Goal: Information Seeking & Learning: Learn about a topic

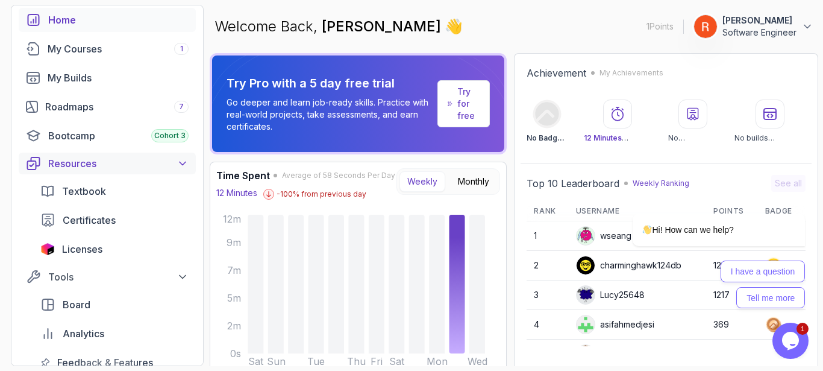
scroll to position [59, 0]
click at [113, 49] on div "My Courses 1" at bounding box center [118, 48] width 141 height 14
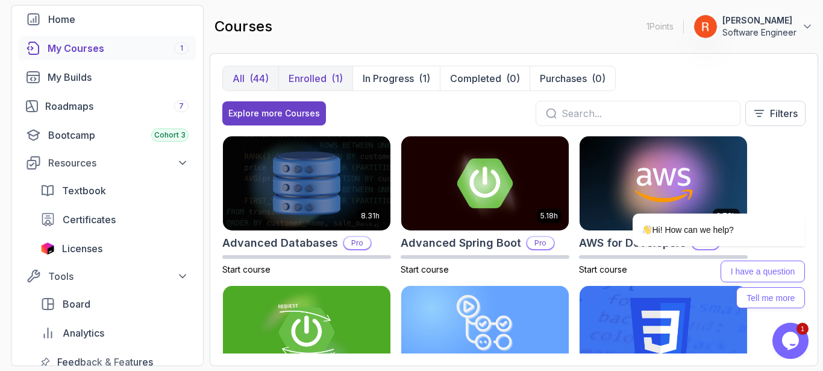
click at [318, 77] on p "Enrolled" at bounding box center [308, 78] width 38 height 14
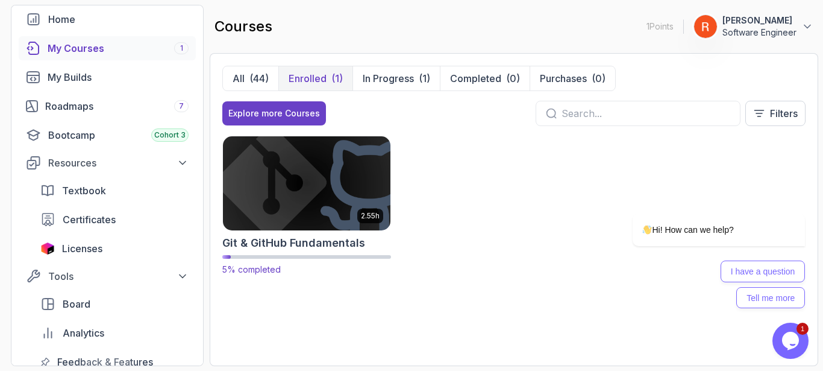
click at [319, 157] on img at bounding box center [307, 183] width 176 height 98
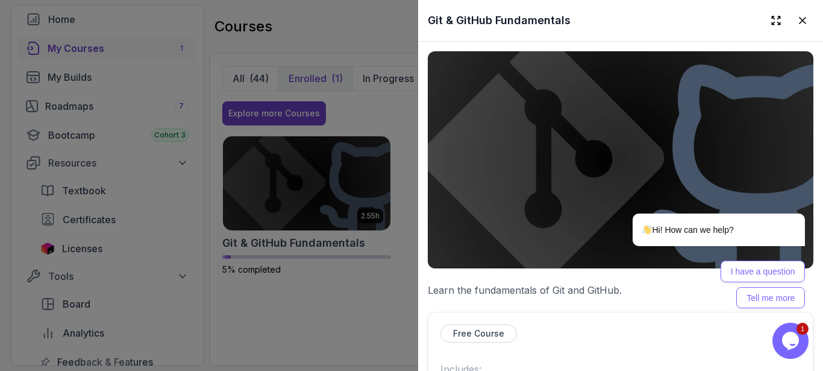
click at [456, 327] on p "Free Course" at bounding box center [478, 333] width 51 height 12
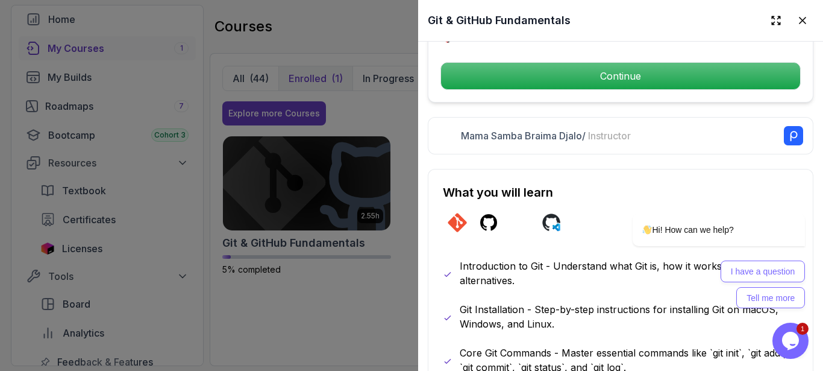
scroll to position [409, 0]
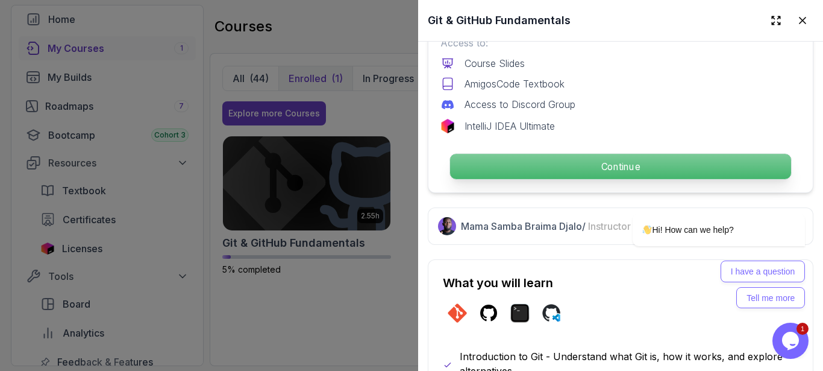
click at [589, 164] on p "Continue" at bounding box center [620, 166] width 341 height 25
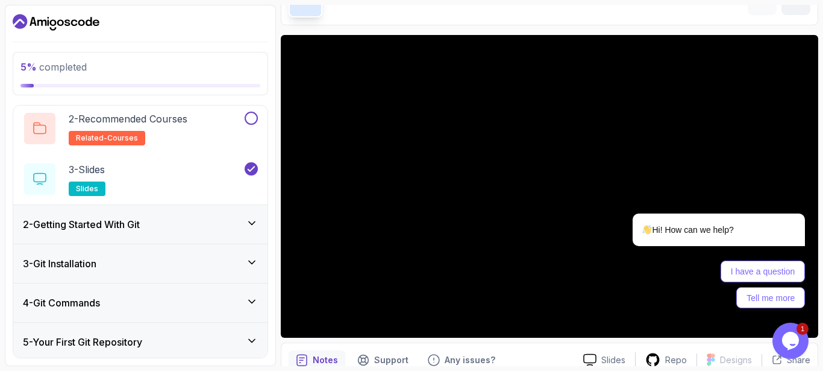
scroll to position [74, 0]
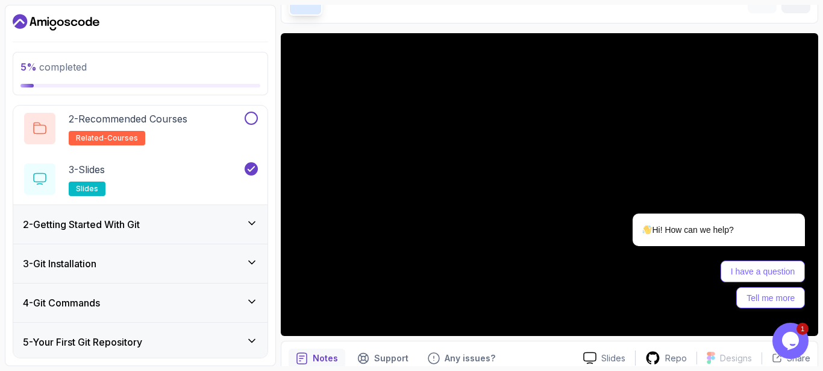
click at [113, 219] on h3 "2 - Getting Started With Git" at bounding box center [81, 224] width 117 height 14
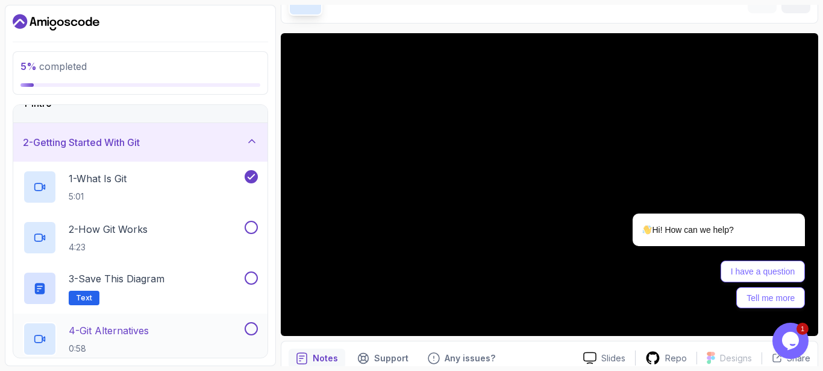
scroll to position [0, 0]
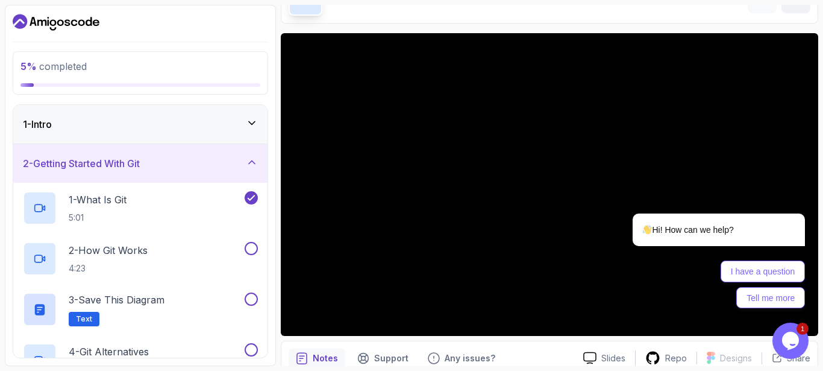
click at [217, 108] on div "1 - Intro" at bounding box center [140, 124] width 254 height 39
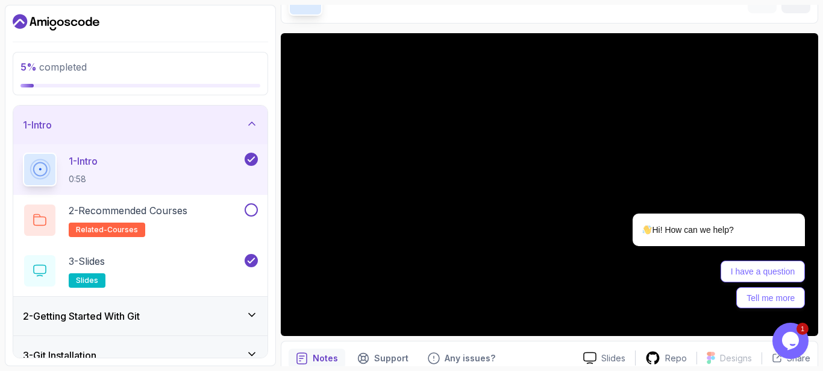
click at [213, 124] on div "1 - Intro" at bounding box center [140, 124] width 235 height 14
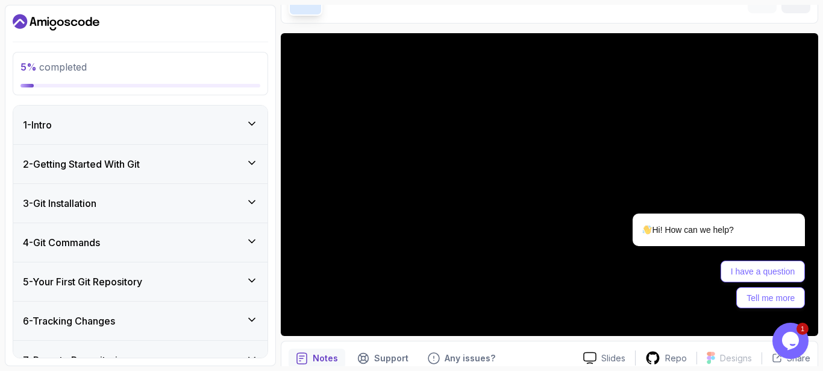
click at [183, 180] on div "2 - Getting Started With Git" at bounding box center [140, 164] width 254 height 39
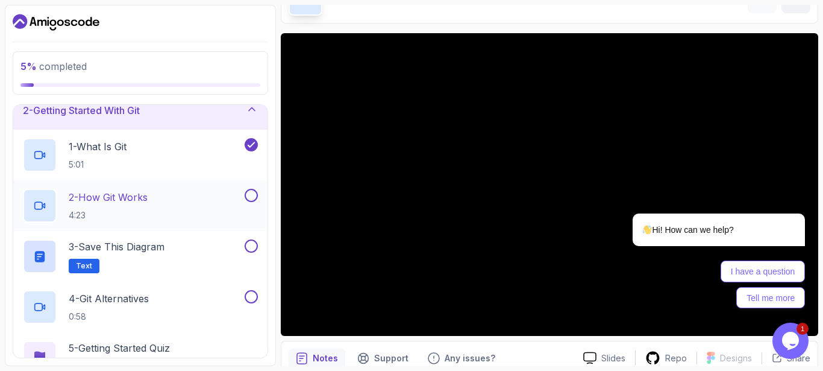
scroll to position [55, 0]
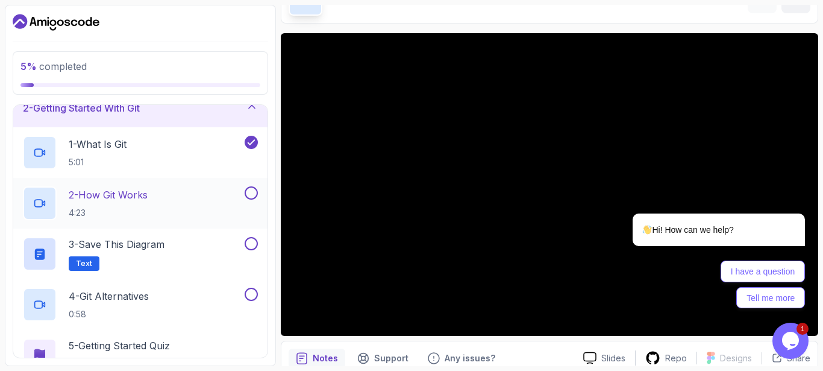
click at [184, 211] on div "2 - How Git Works 4:23" at bounding box center [132, 203] width 219 height 34
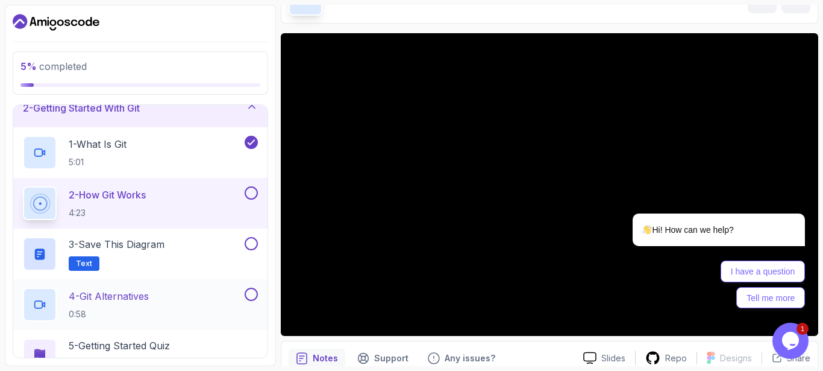
click at [149, 289] on p "4 - Git Alternatives" at bounding box center [109, 296] width 80 height 14
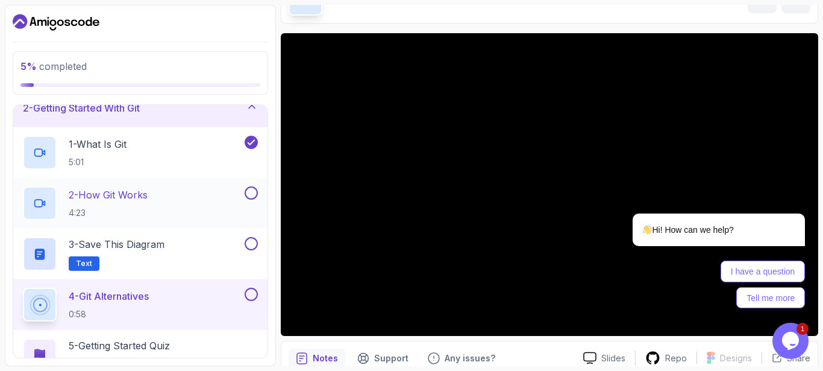
click at [249, 193] on button at bounding box center [251, 192] width 13 height 13
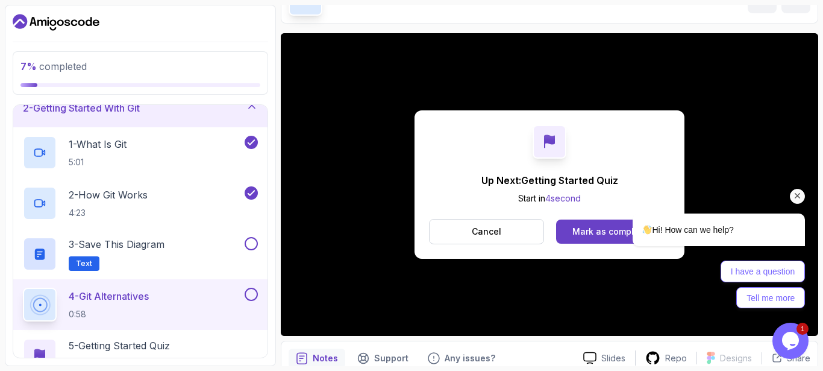
click at [596, 240] on div "Hi! How can we help? I have a question Tell me more" at bounding box center [702, 208] width 217 height 212
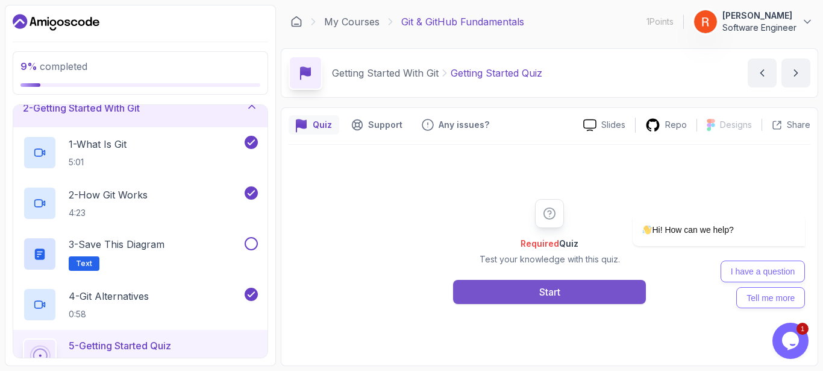
click at [520, 292] on button "Start" at bounding box center [549, 292] width 193 height 24
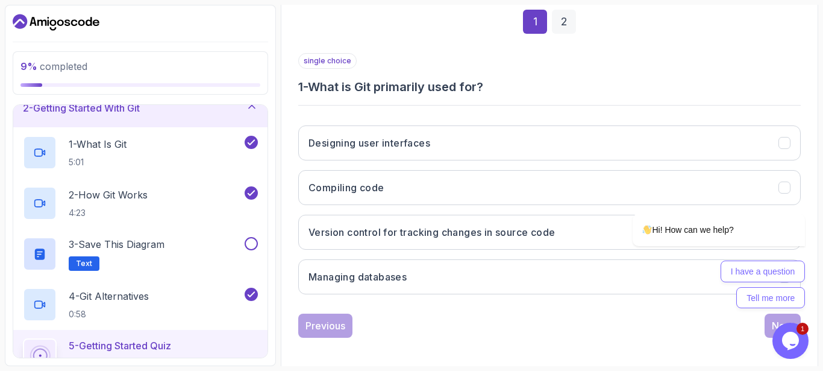
scroll to position [187, 0]
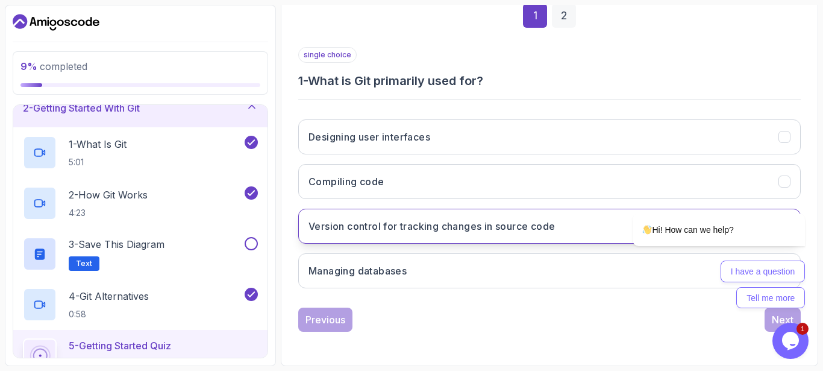
click at [468, 233] on h3 "Version control for tracking changes in source code" at bounding box center [431, 226] width 246 height 14
click at [466, 231] on h3 "Version control for tracking changes in source code" at bounding box center [431, 226] width 246 height 14
click at [798, 195] on icon "Chat attention grabber" at bounding box center [797, 195] width 11 height 11
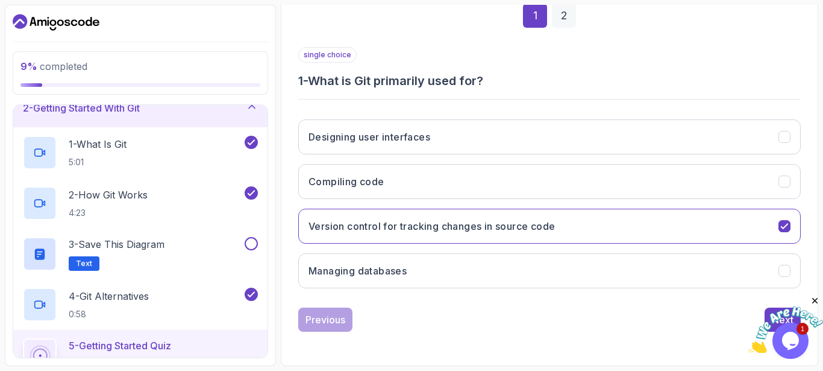
click at [813, 299] on icon "Close" at bounding box center [815, 300] width 11 height 11
click at [763, 313] on div "Previous Next" at bounding box center [549, 319] width 502 height 24
click at [776, 321] on div "Next" at bounding box center [783, 319] width 22 height 14
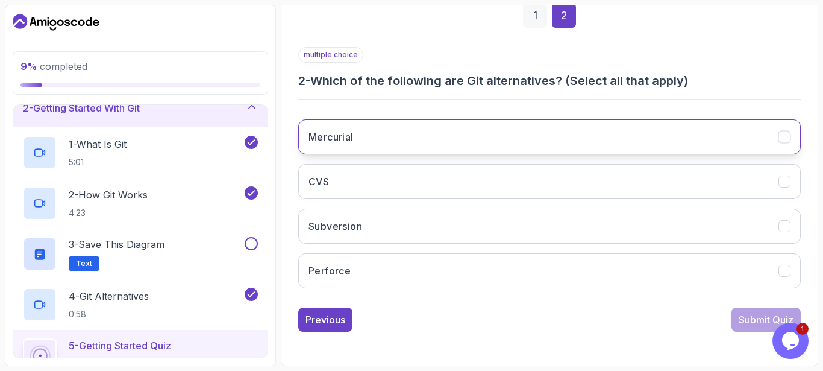
click at [540, 152] on button "Mercurial" at bounding box center [549, 136] width 502 height 35
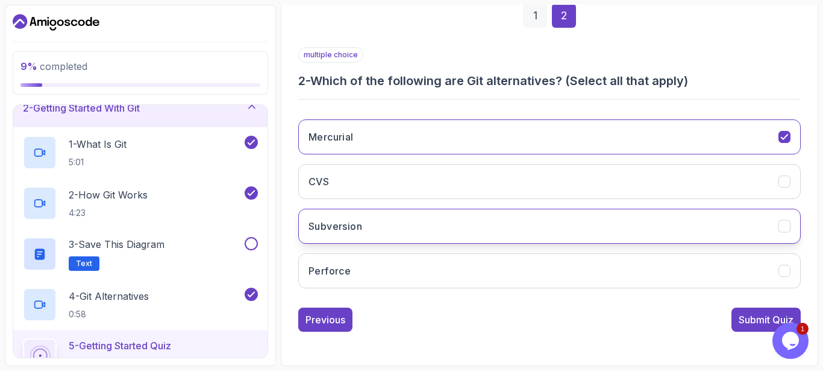
click at [507, 228] on button "Subversion" at bounding box center [549, 225] width 502 height 35
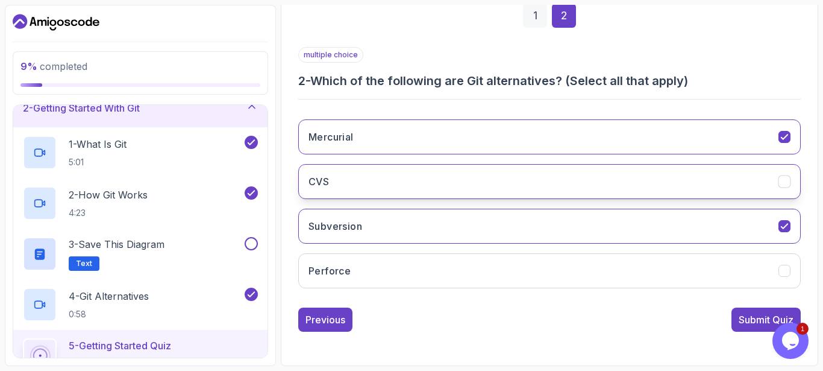
click at [645, 196] on button "CVS" at bounding box center [549, 181] width 502 height 35
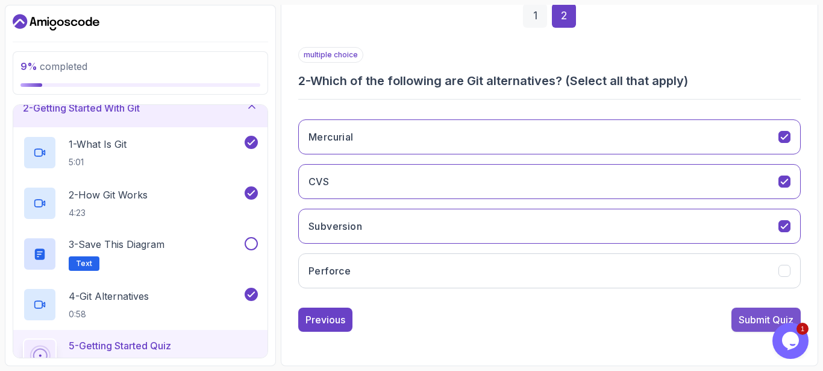
click at [754, 318] on div "Submit Quiz" at bounding box center [766, 319] width 55 height 14
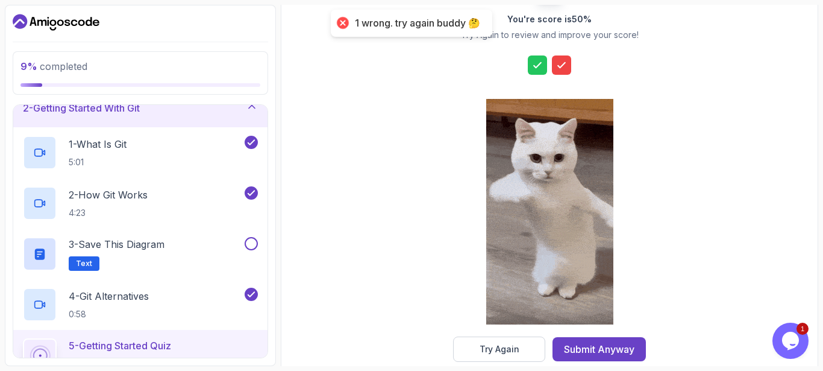
scroll to position [207, 0]
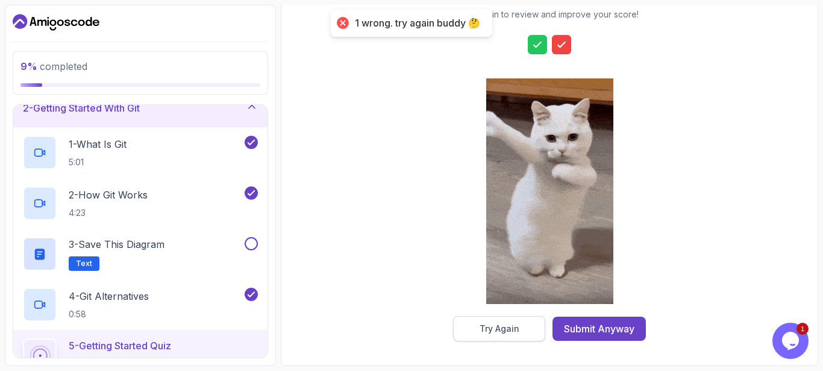
click at [528, 335] on button "Try Again" at bounding box center [499, 328] width 92 height 25
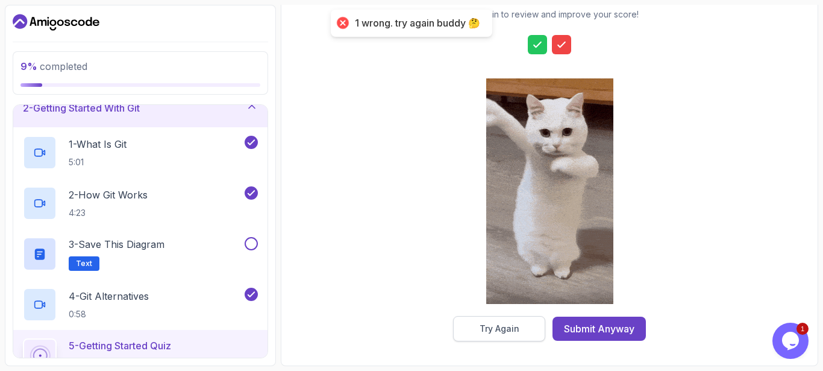
scroll to position [187, 0]
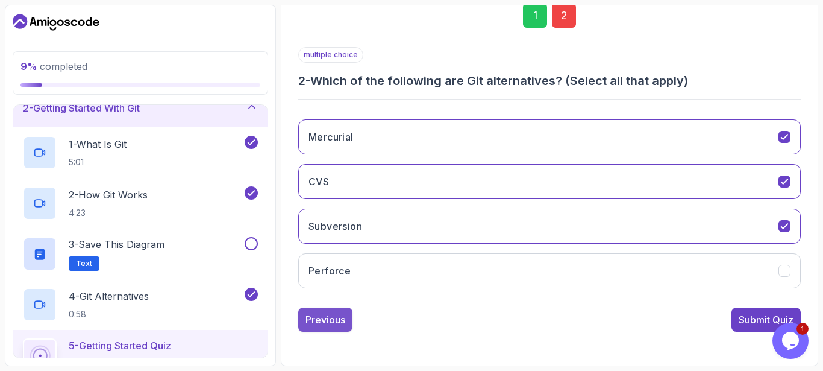
click at [332, 325] on div "Previous" at bounding box center [325, 319] width 40 height 14
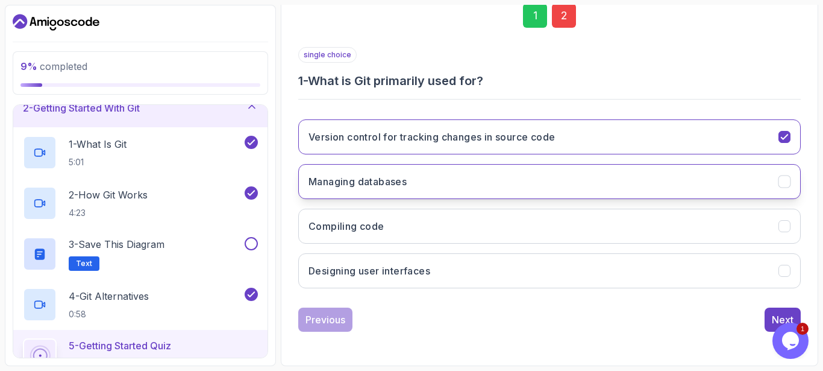
click at [609, 180] on button "Managing databases" at bounding box center [549, 181] width 502 height 35
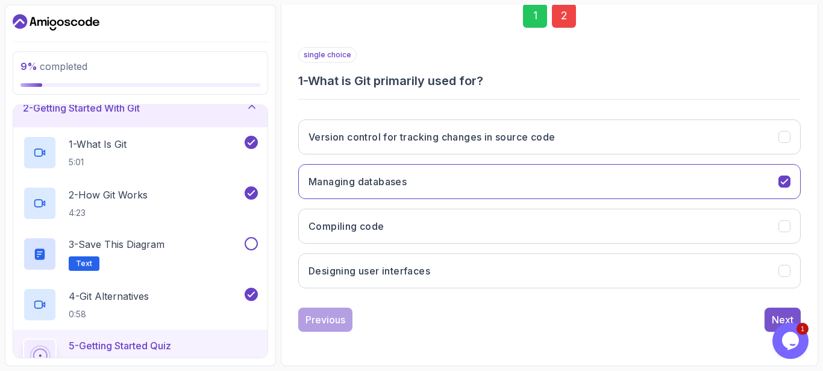
click at [778, 315] on div "Next" at bounding box center [783, 319] width 22 height 14
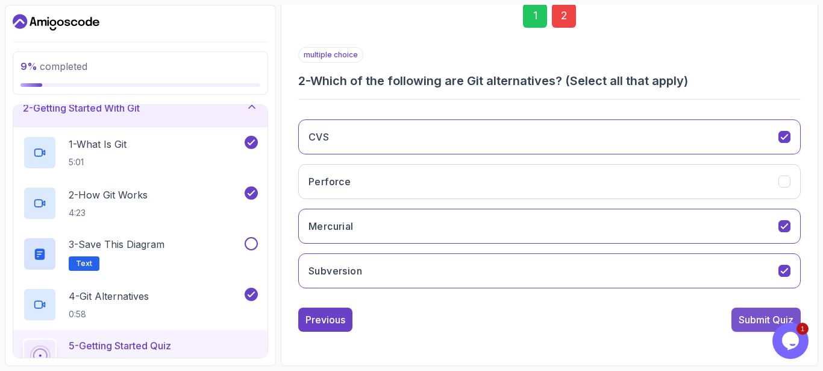
click at [774, 313] on div "Submit Quiz" at bounding box center [766, 319] width 55 height 14
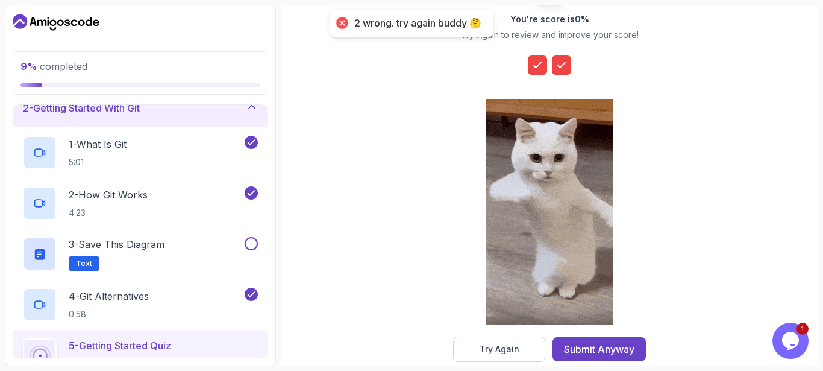
scroll to position [207, 0]
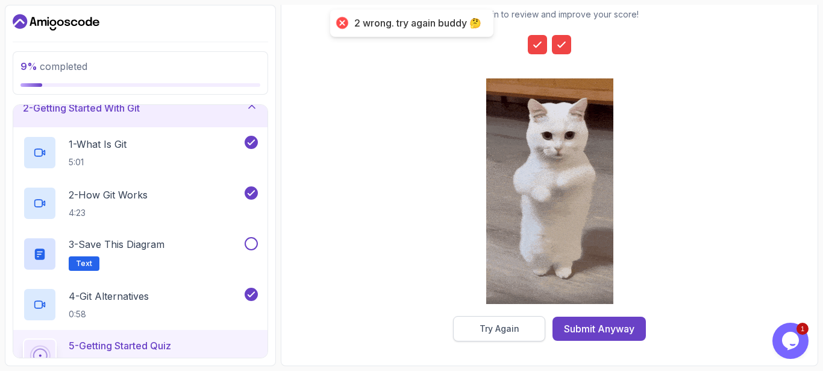
click at [499, 324] on div "Try Again" at bounding box center [500, 328] width 40 height 12
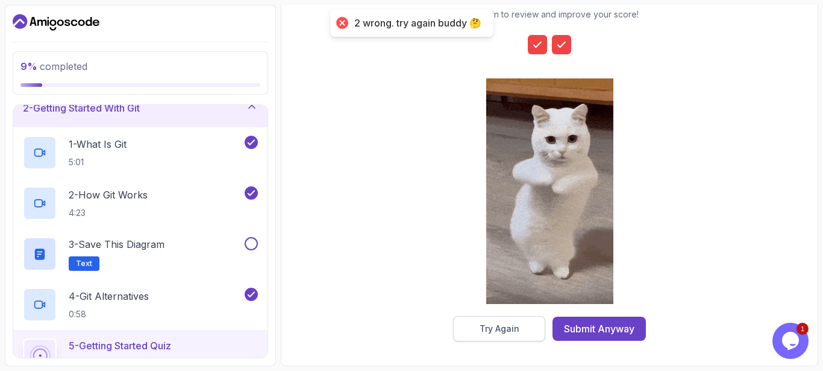
scroll to position [187, 0]
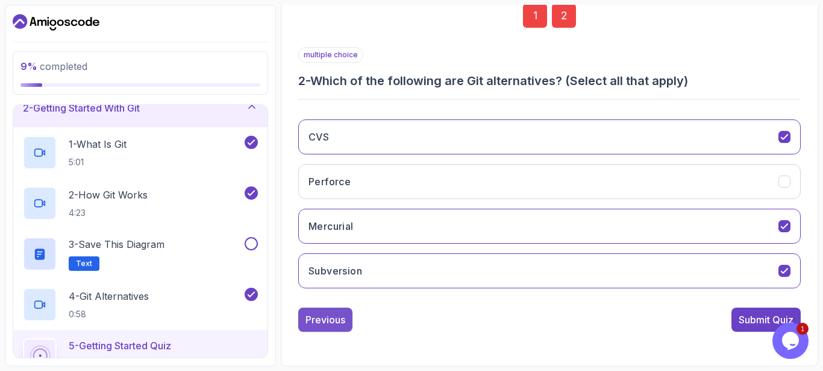
click at [333, 327] on button "Previous" at bounding box center [325, 319] width 54 height 24
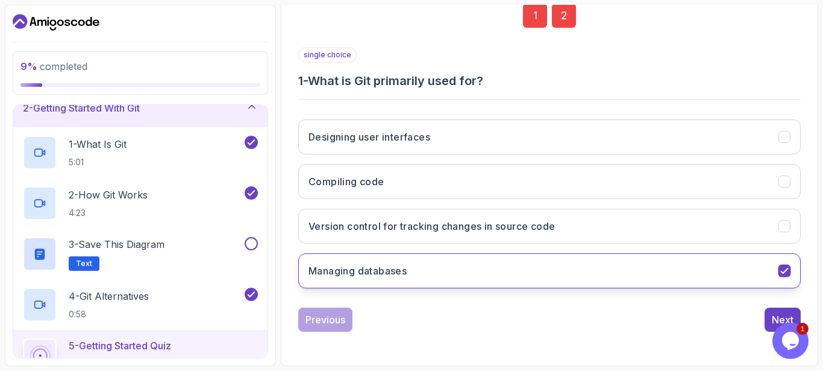
click at [771, 281] on button "Managing databases" at bounding box center [549, 270] width 502 height 35
click at [795, 271] on button "Managing databases" at bounding box center [549, 270] width 502 height 35
click at [784, 271] on icon "Managing databases" at bounding box center [784, 270] width 7 height 5
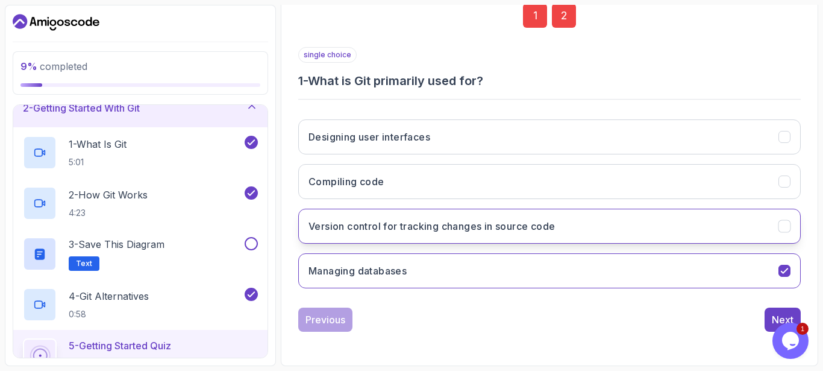
click at [783, 220] on div "Version control for tracking changes in source code" at bounding box center [784, 226] width 13 height 13
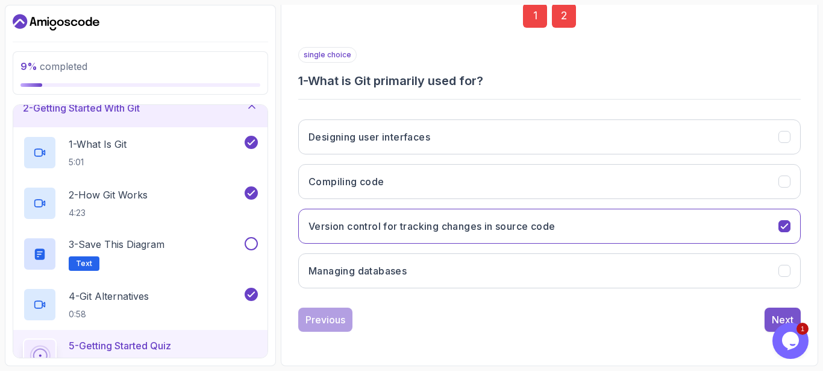
click at [772, 316] on div "Next" at bounding box center [783, 319] width 22 height 14
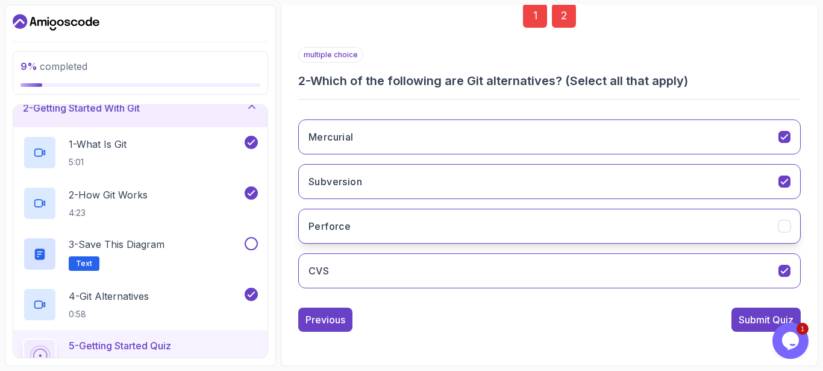
click at [790, 233] on button "Perforce" at bounding box center [549, 225] width 502 height 35
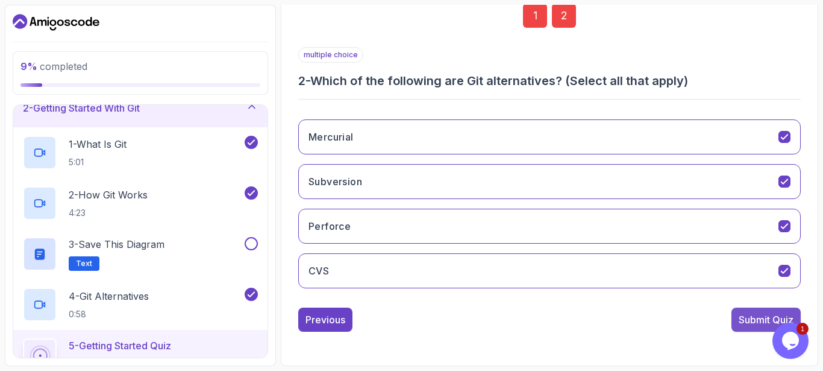
click at [751, 320] on div "Submit Quiz" at bounding box center [766, 319] width 55 height 14
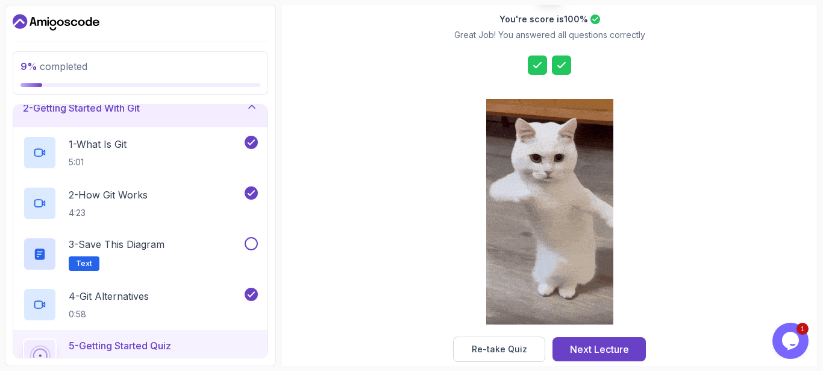
scroll to position [207, 0]
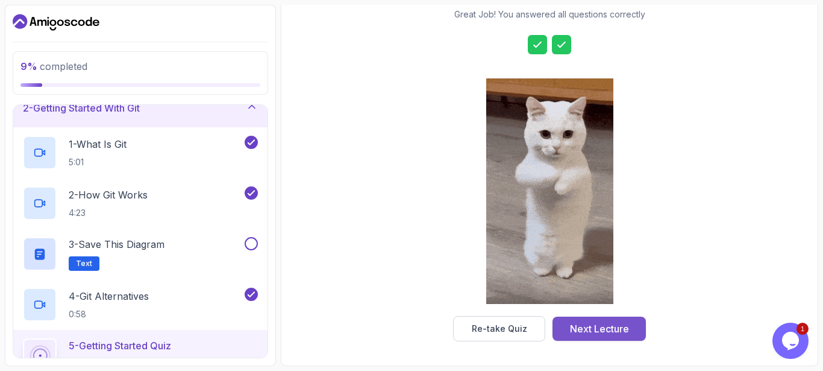
click at [610, 333] on div "Next Lecture" at bounding box center [599, 328] width 59 height 14
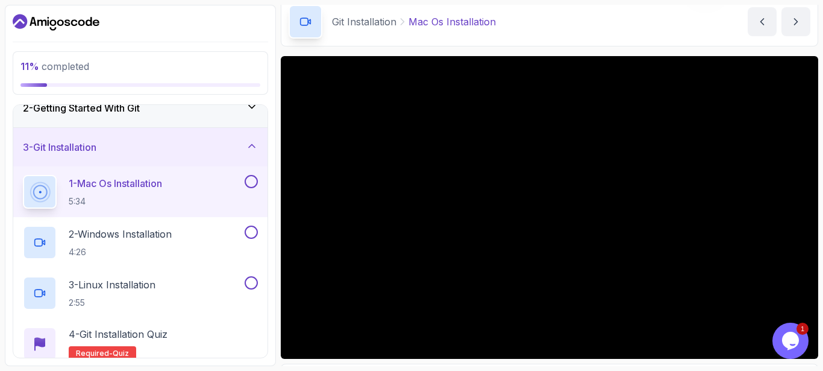
scroll to position [127, 0]
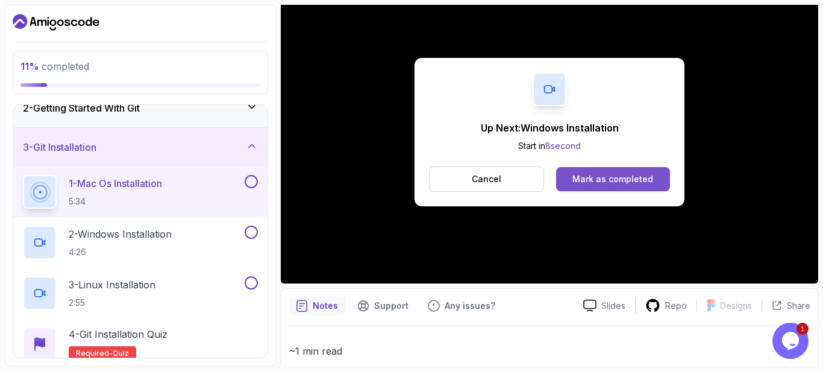
click at [587, 183] on div "Mark as completed" at bounding box center [612, 179] width 81 height 12
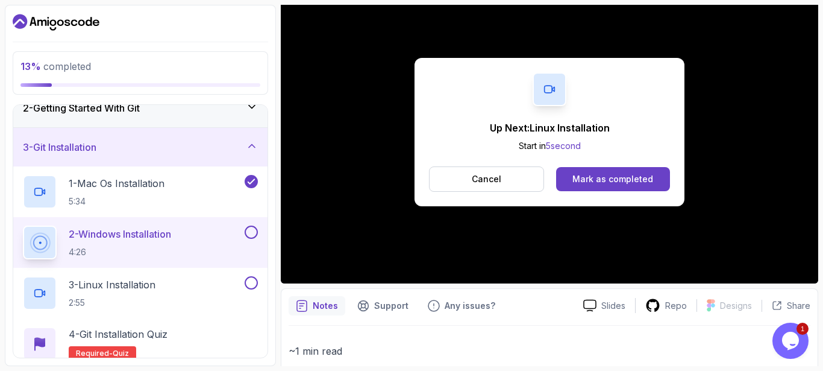
click at [627, 161] on div "Up Next: Linux Installation Start in 5 second Cancel Mark as completed" at bounding box center [550, 132] width 270 height 148
click at [627, 176] on div "Mark as completed" at bounding box center [612, 179] width 81 height 12
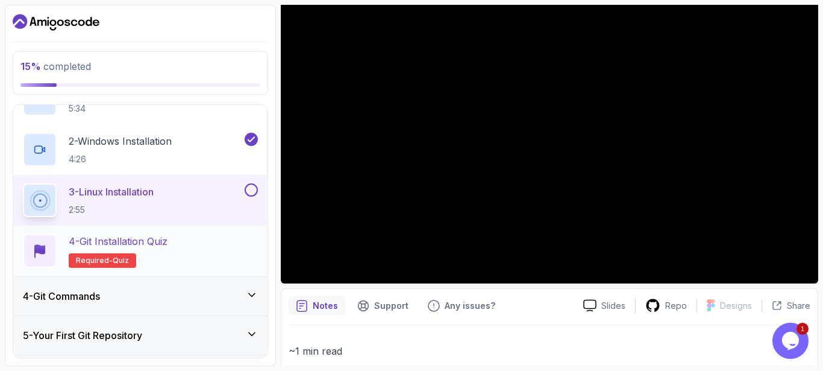
scroll to position [152, 0]
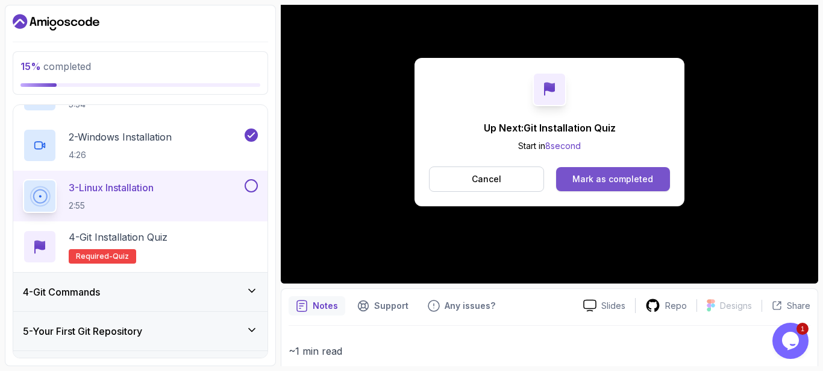
click at [602, 178] on div "Mark as completed" at bounding box center [612, 179] width 81 height 12
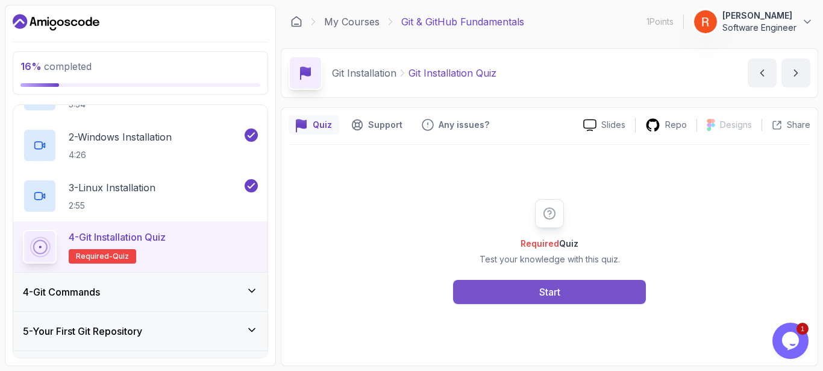
click at [575, 296] on button "Start" at bounding box center [549, 292] width 193 height 24
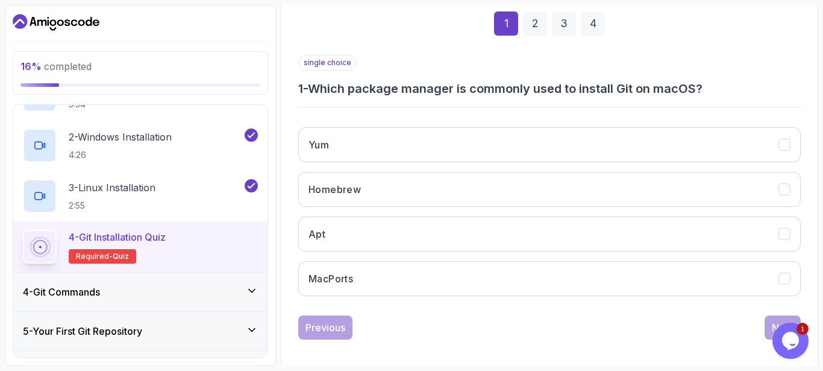
scroll to position [187, 0]
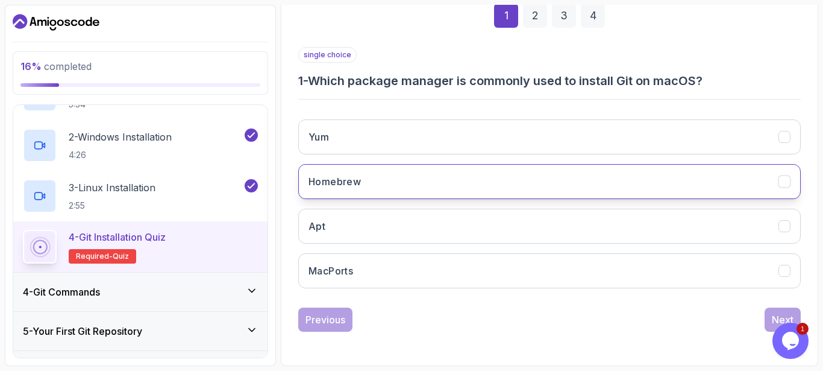
click at [604, 171] on button "Homebrew" at bounding box center [549, 181] width 502 height 35
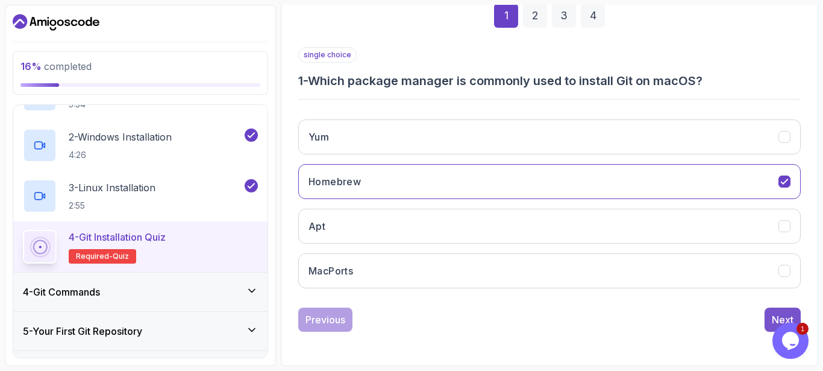
click at [768, 312] on button "Next" at bounding box center [783, 319] width 36 height 24
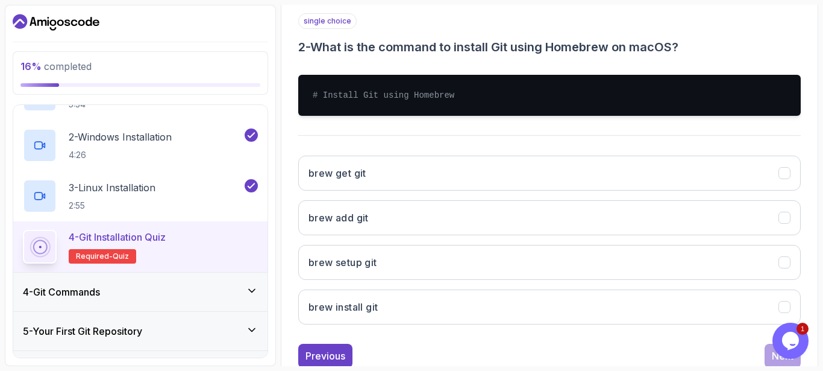
scroll to position [222, 0]
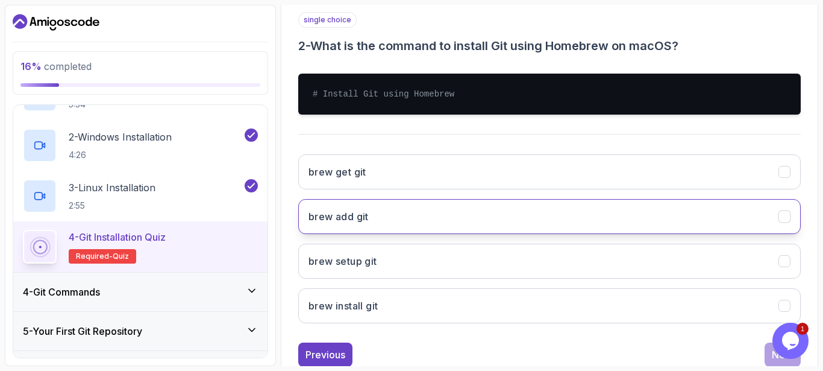
click at [527, 214] on button "brew add git" at bounding box center [549, 216] width 502 height 35
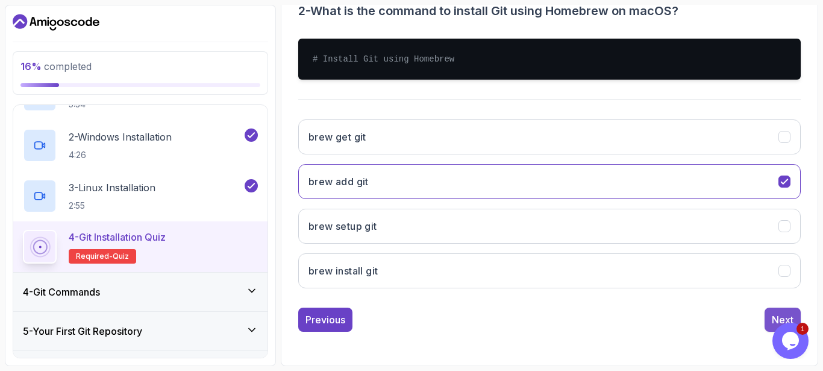
click at [775, 318] on div "Next" at bounding box center [783, 319] width 22 height 14
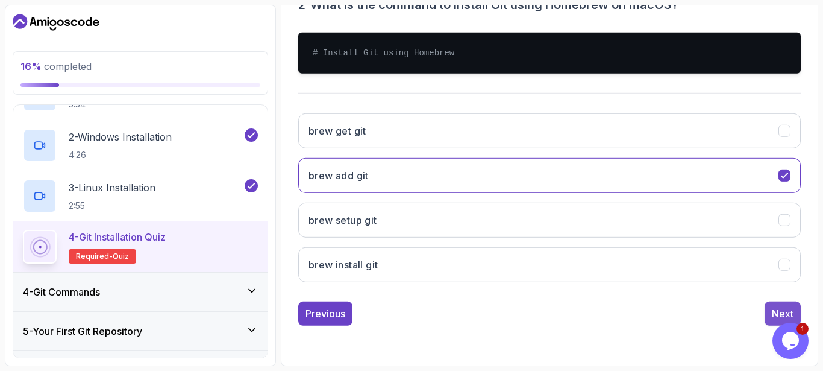
scroll to position [187, 0]
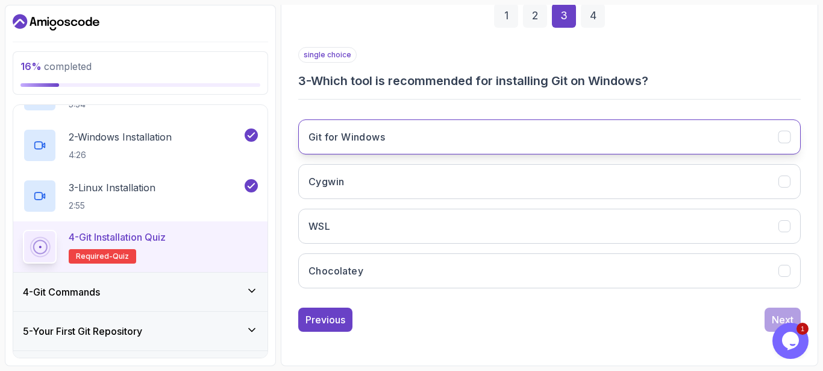
click at [544, 140] on button "Git for Windows" at bounding box center [549, 136] width 502 height 35
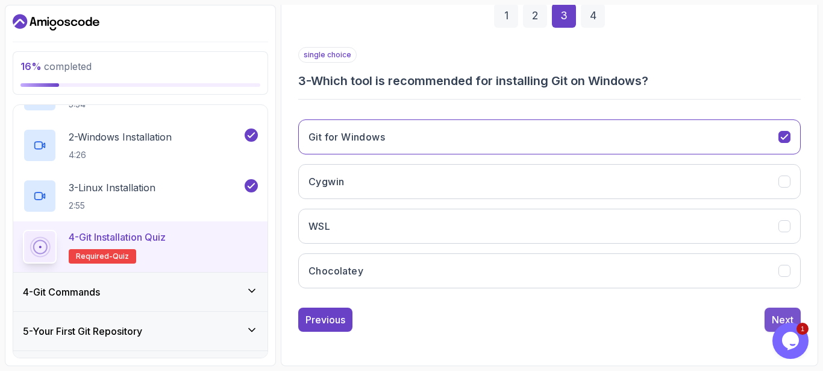
click at [768, 319] on button "Next" at bounding box center [783, 319] width 36 height 24
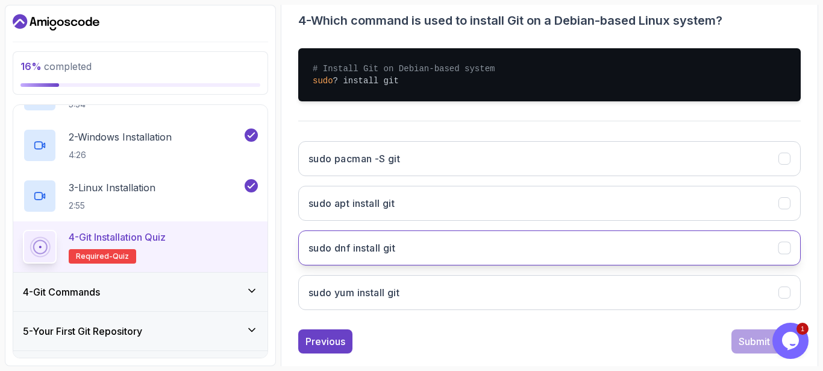
scroll to position [249, 0]
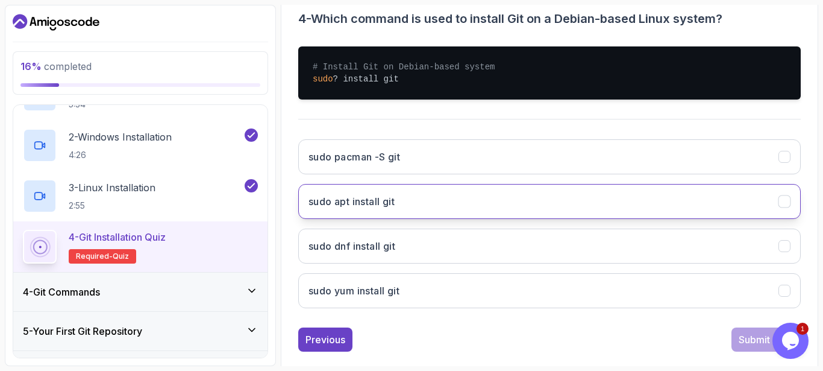
click at [533, 198] on button "sudo apt install git" at bounding box center [549, 201] width 502 height 35
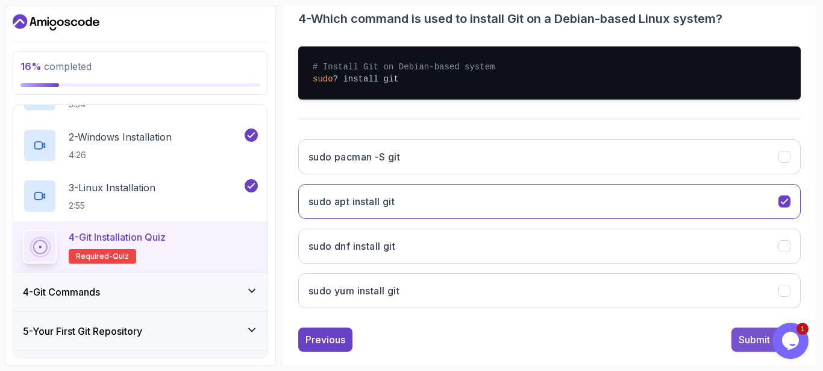
click at [751, 336] on div "Submit Quiz" at bounding box center [766, 339] width 55 height 14
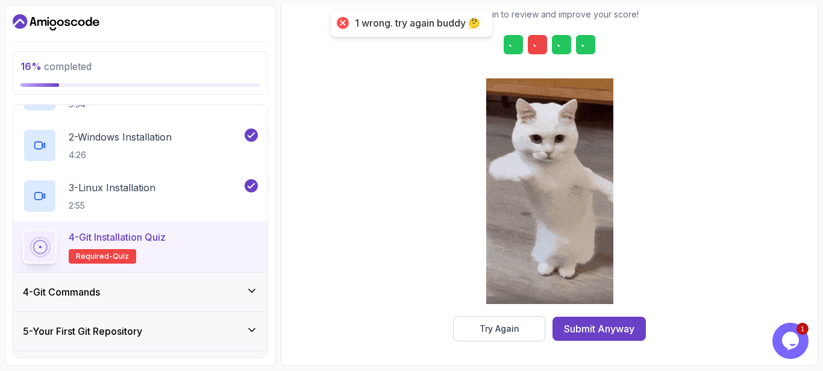
scroll to position [207, 0]
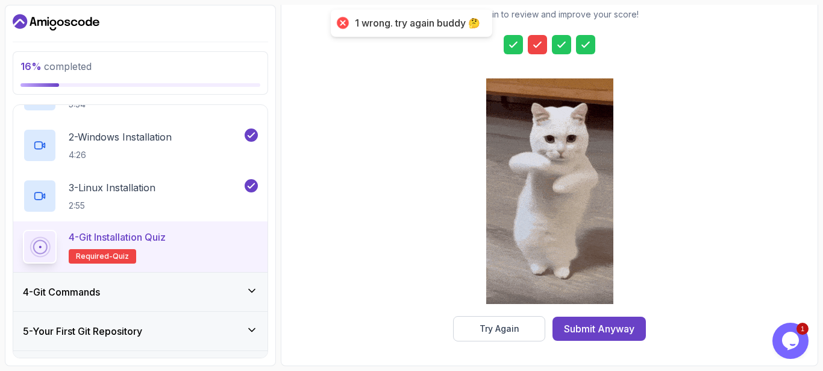
click at [536, 40] on icon at bounding box center [537, 45] width 12 height 12
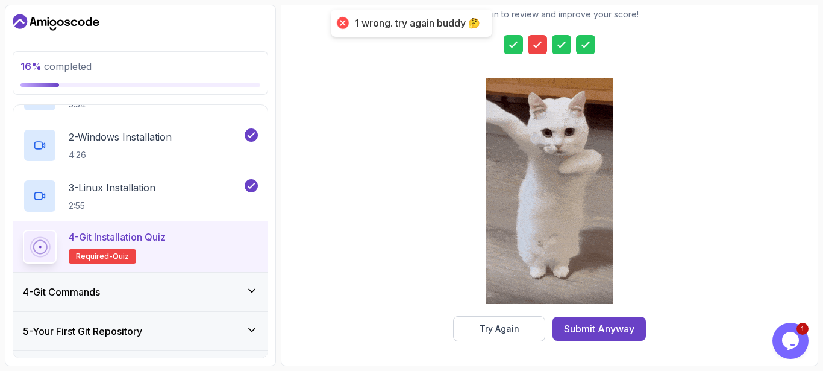
click at [536, 40] on icon at bounding box center [537, 45] width 12 height 12
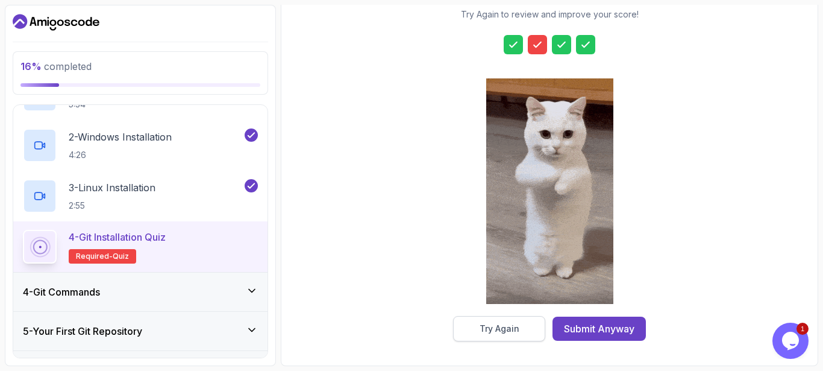
click at [519, 331] on button "Try Again" at bounding box center [499, 328] width 92 height 25
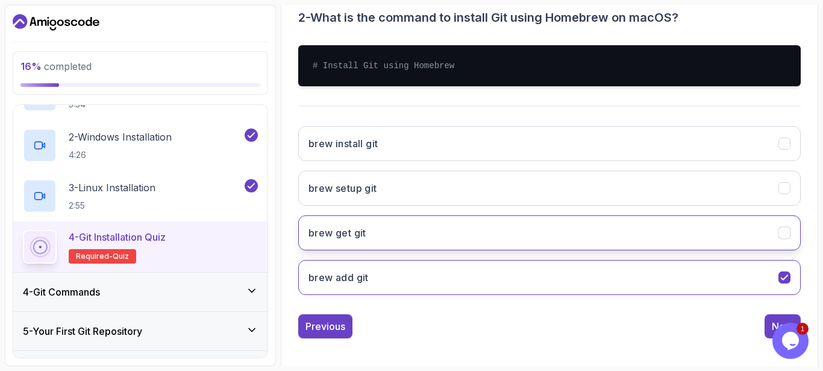
scroll to position [257, 0]
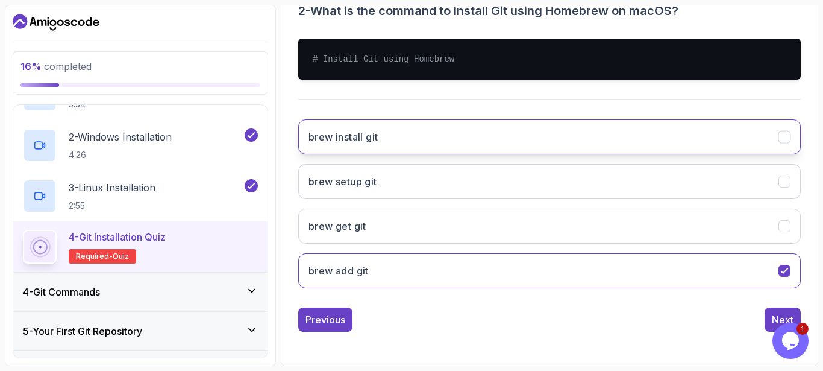
click at [628, 146] on button "brew install git" at bounding box center [549, 136] width 502 height 35
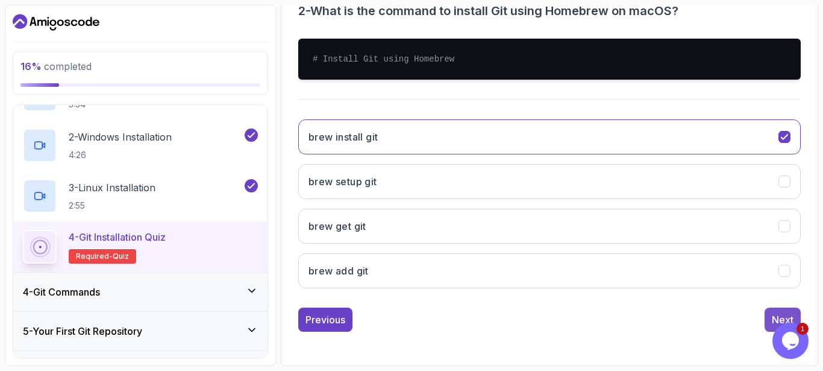
click at [778, 319] on div "Next" at bounding box center [783, 319] width 22 height 14
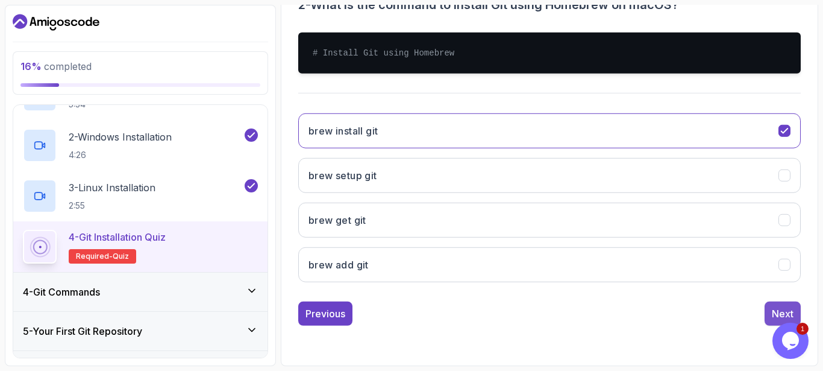
scroll to position [187, 0]
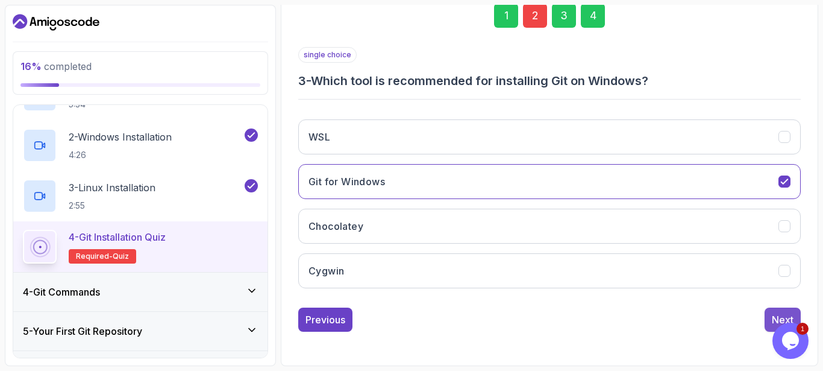
click at [770, 318] on button "Next" at bounding box center [783, 319] width 36 height 24
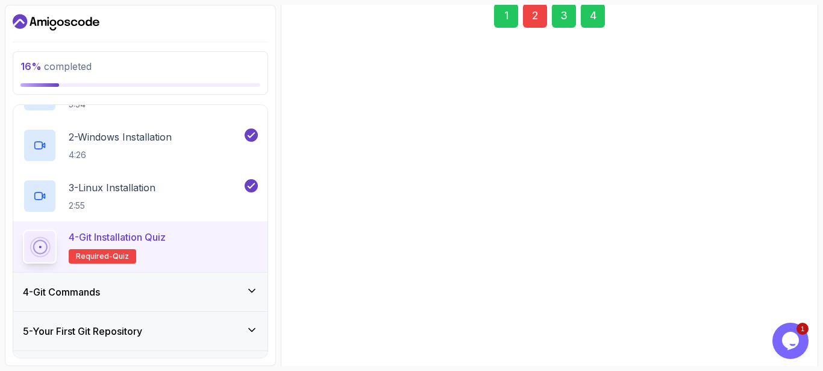
click at [770, 318] on button "sudo pacman -S git" at bounding box center [549, 307] width 502 height 35
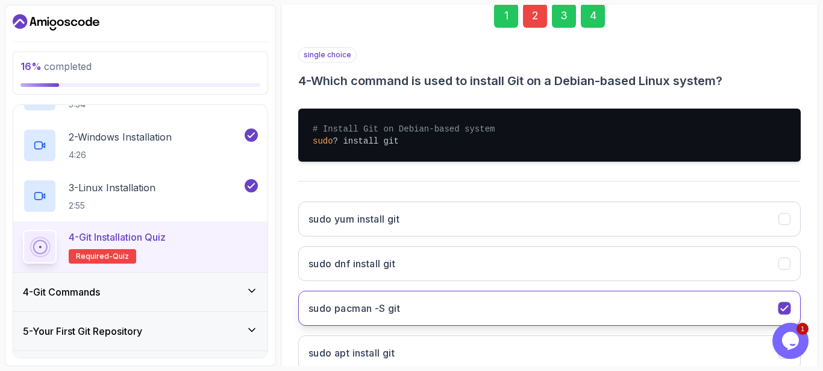
scroll to position [269, 0]
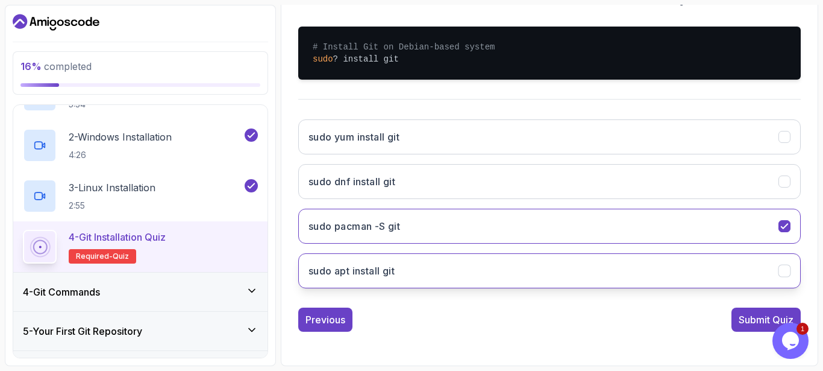
click at [685, 277] on button "sudo apt install git" at bounding box center [549, 270] width 502 height 35
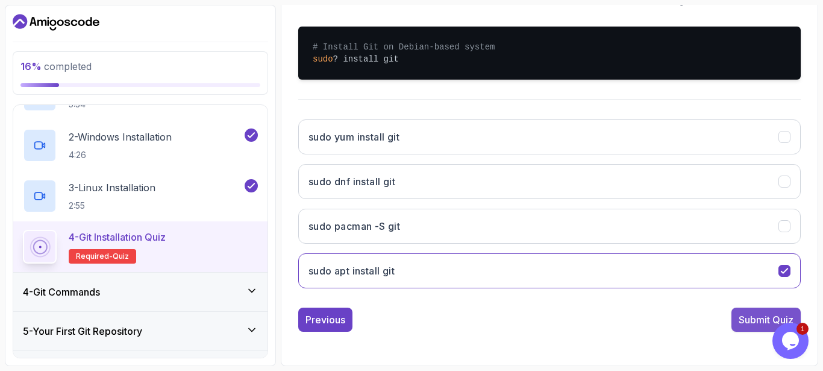
click at [757, 310] on button "Submit Quiz" at bounding box center [765, 319] width 69 height 24
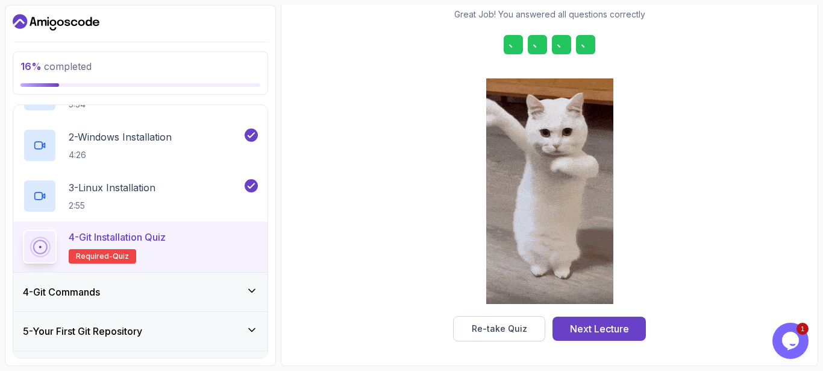
scroll to position [207, 0]
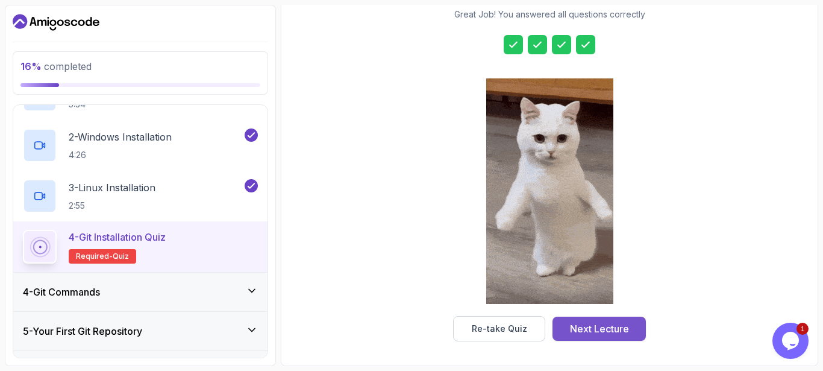
click at [623, 327] on div "Next Lecture" at bounding box center [599, 328] width 59 height 14
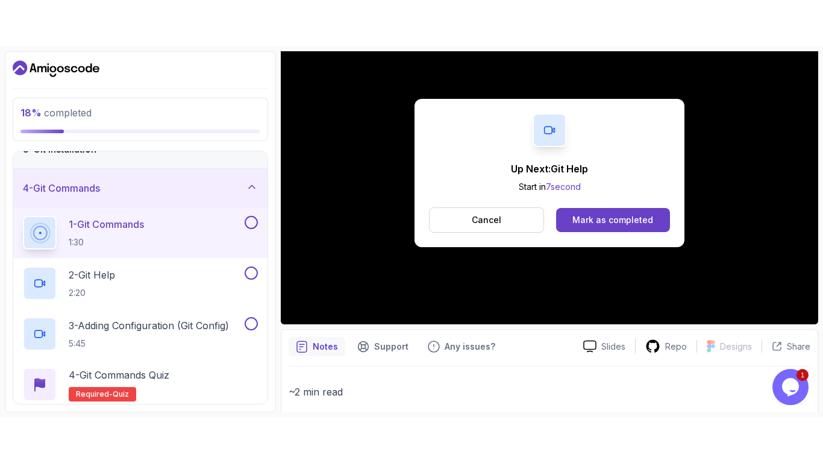
scroll to position [125, 0]
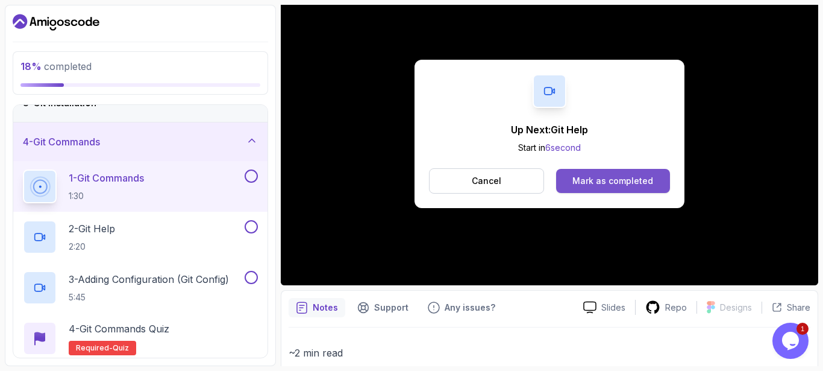
click at [594, 177] on div "Mark as completed" at bounding box center [612, 181] width 81 height 12
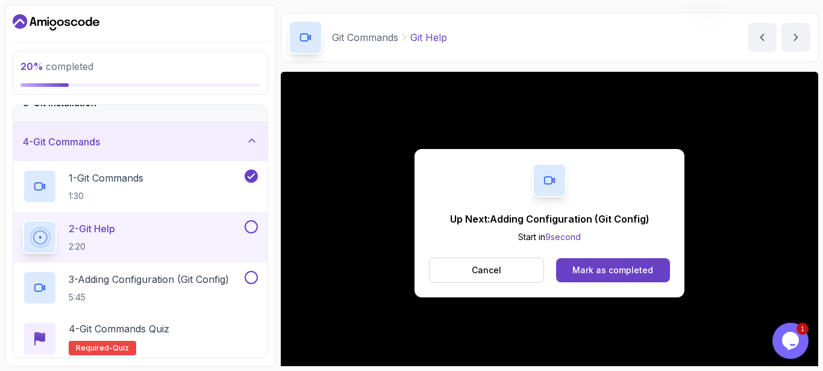
scroll to position [125, 0]
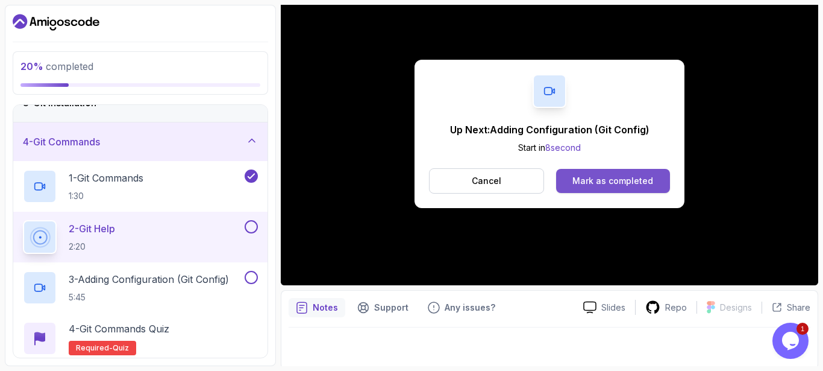
click at [649, 186] on div "Mark as completed" at bounding box center [612, 181] width 81 height 12
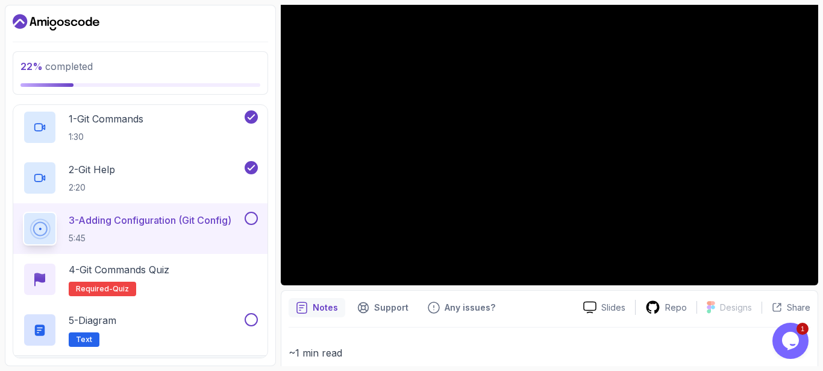
scroll to position [157, 0]
